Goal: Task Accomplishment & Management: Manage account settings

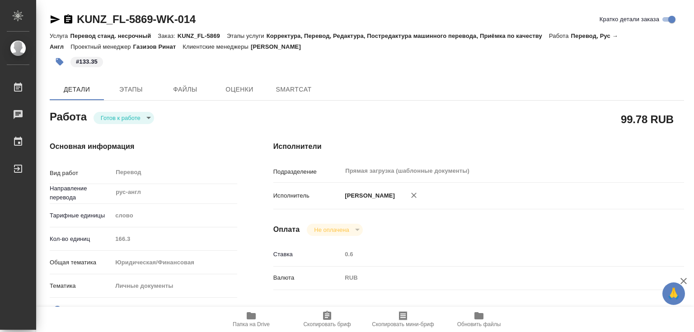
type textarea "x"
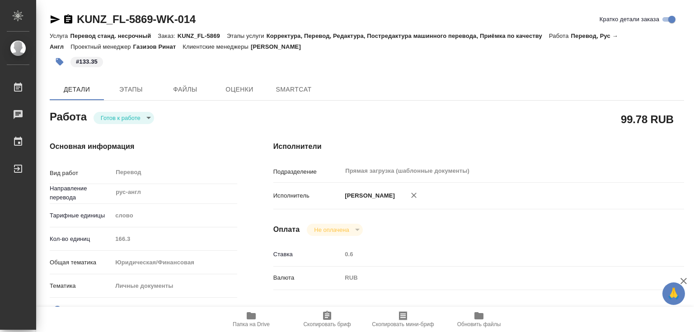
type textarea "x"
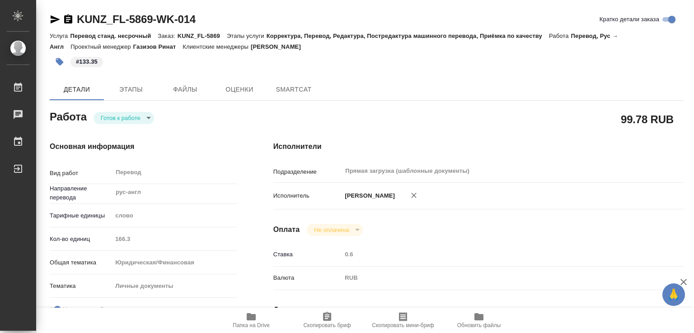
type textarea "x"
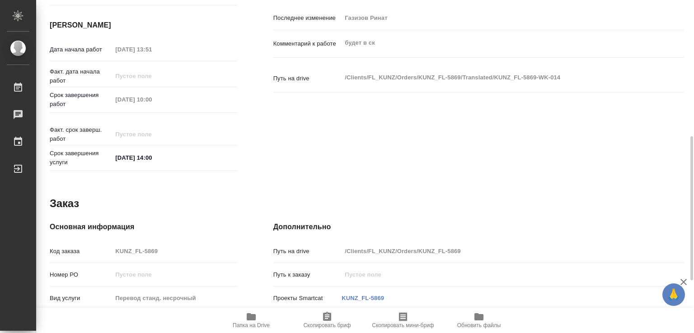
type textarea "x"
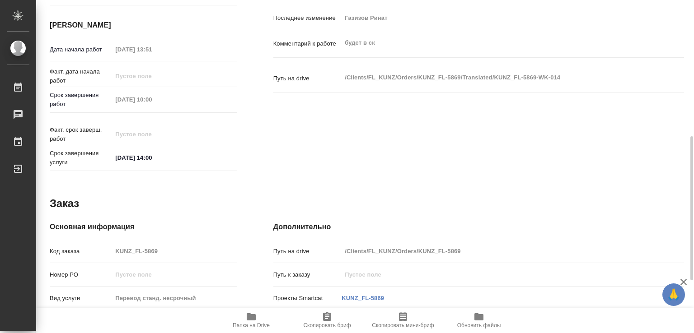
scroll to position [437, 0]
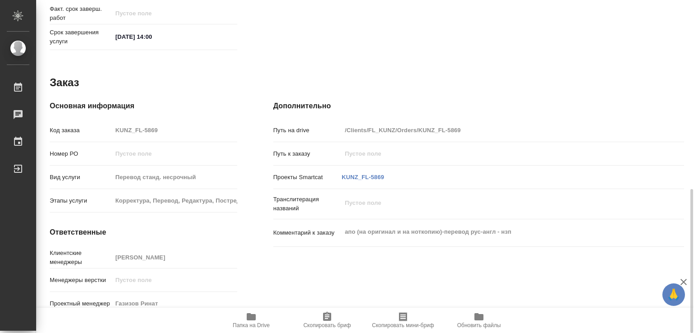
type textarea "x"
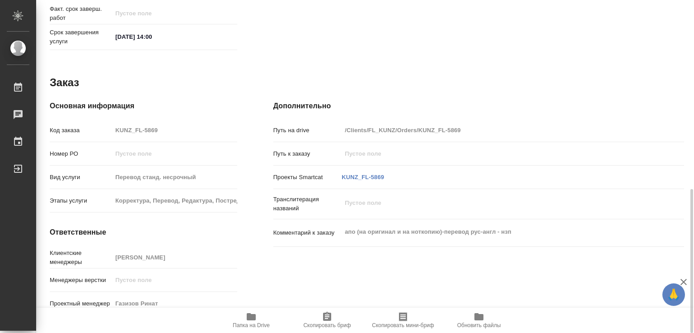
click at [249, 317] on icon "button" at bounding box center [251, 317] width 9 height 7
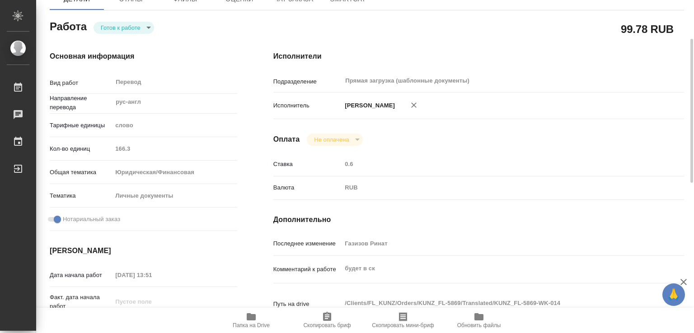
scroll to position [0, 0]
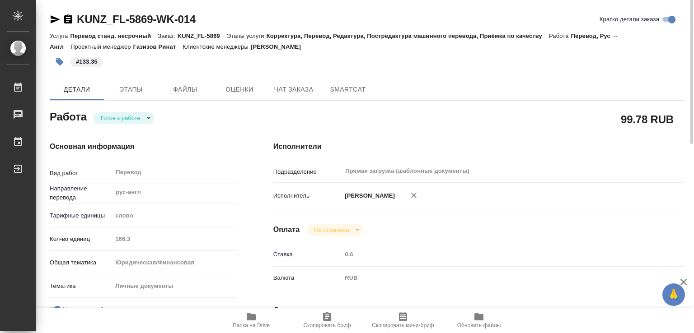
click at [147, 124] on div "Основная информация Вид работ Перевод x ​ Направление перевода рус-англ ​ Тариф…" at bounding box center [144, 316] width 224 height 386
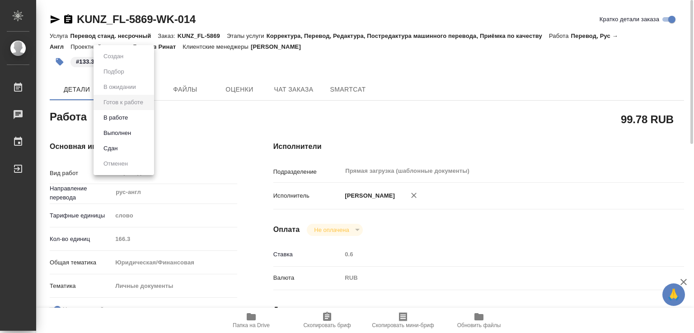
click at [140, 119] on body "🙏 .cls-1 fill:#fff; AWATERA Marchenko Daria Работы 0 Чаты График Выйти KUNZ_FL-…" at bounding box center [347, 166] width 694 height 333
click at [132, 135] on button "Выполнен" at bounding box center [117, 133] width 33 height 10
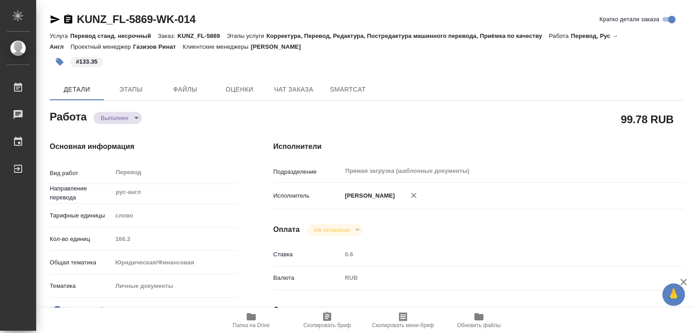
type textarea "x"
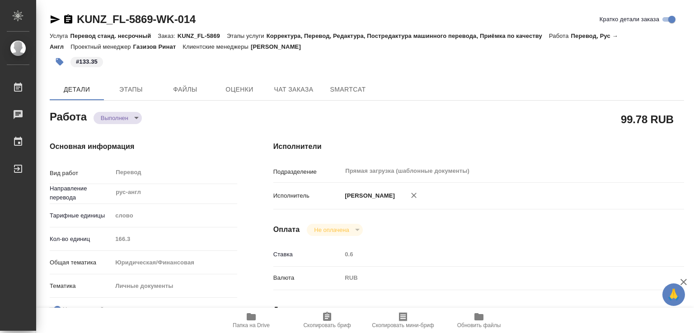
type textarea "x"
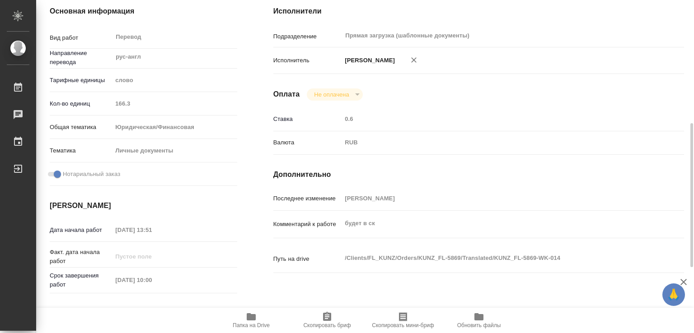
scroll to position [181, 0]
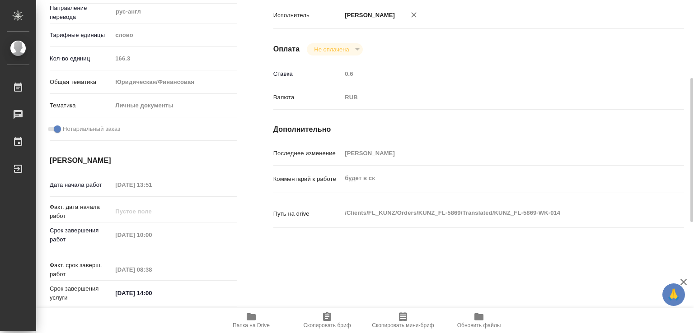
type textarea "x"
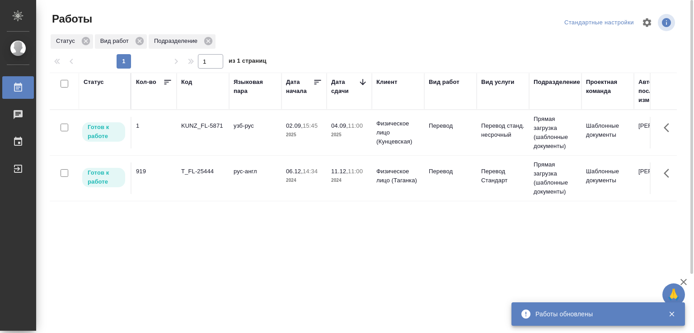
click at [213, 128] on div "KUNZ_FL-5871" at bounding box center [202, 126] width 43 height 9
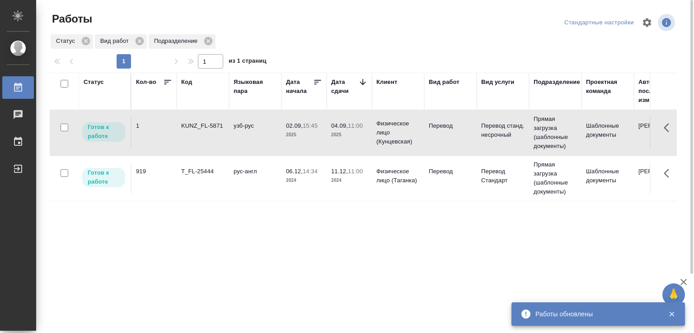
click at [213, 128] on div "KUNZ_FL-5871" at bounding box center [202, 126] width 43 height 9
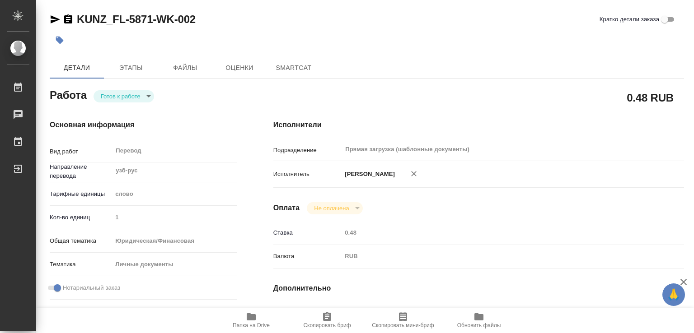
type textarea "x"
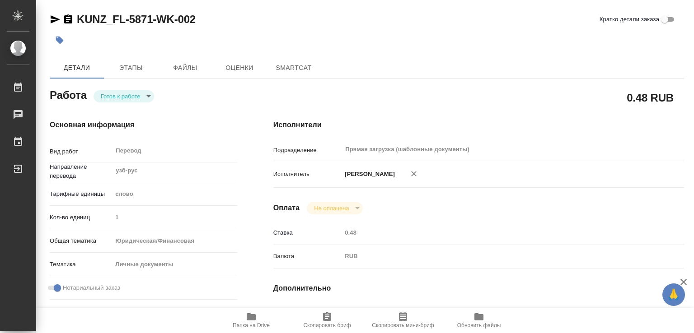
type textarea "x"
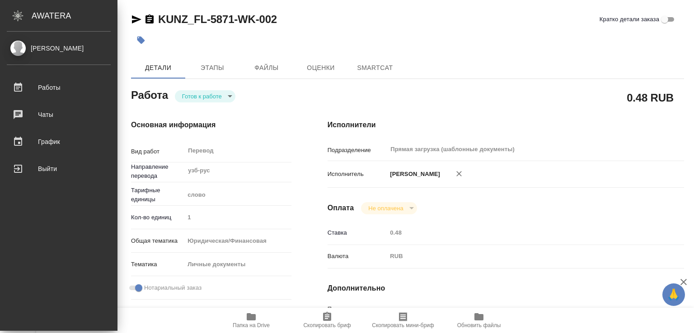
type textarea "x"
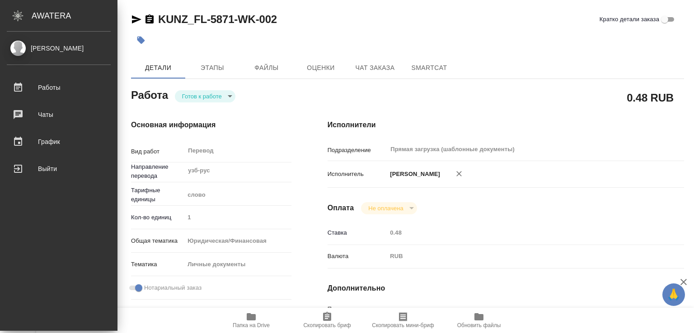
type textarea "x"
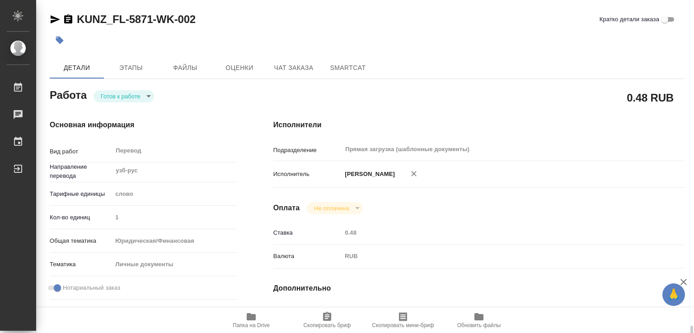
type textarea "x"
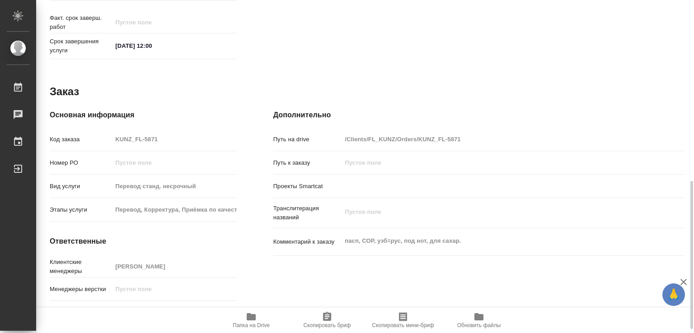
type textarea "x"
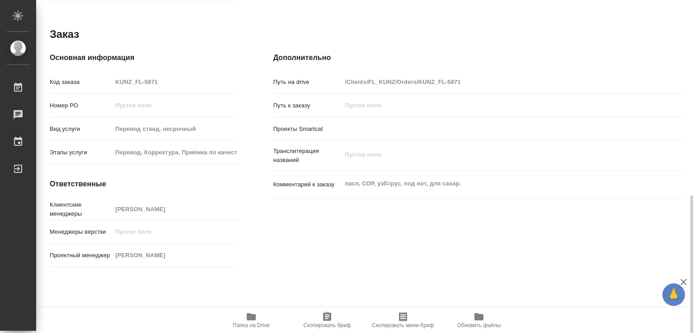
scroll to position [466, 0]
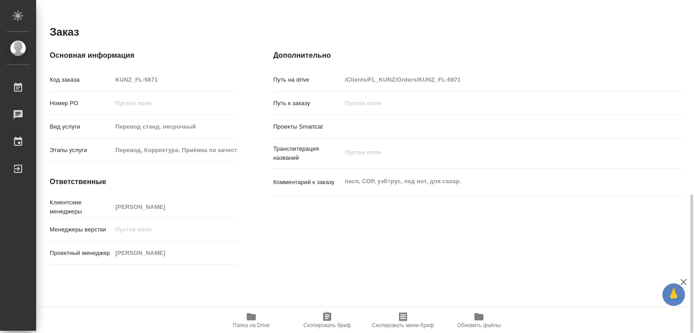
click at [255, 318] on icon "button" at bounding box center [251, 317] width 9 height 7
